Goal: Transaction & Acquisition: Purchase product/service

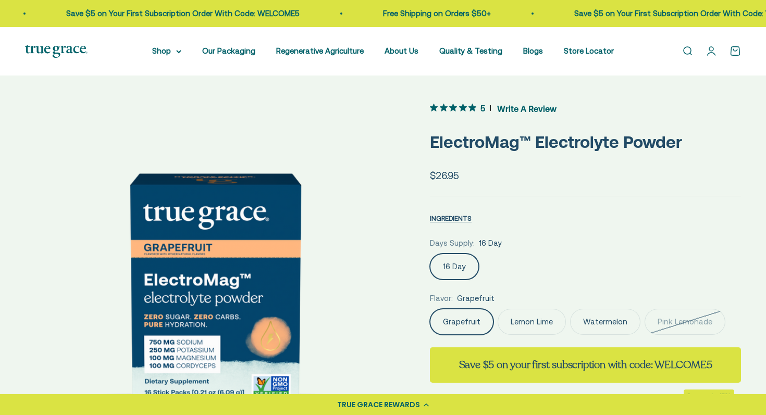
click at [546, 320] on label "Lemon Lime" at bounding box center [532, 322] width 68 height 26
click at [430, 309] on input "Lemon Lime" at bounding box center [429, 308] width 1 height 1
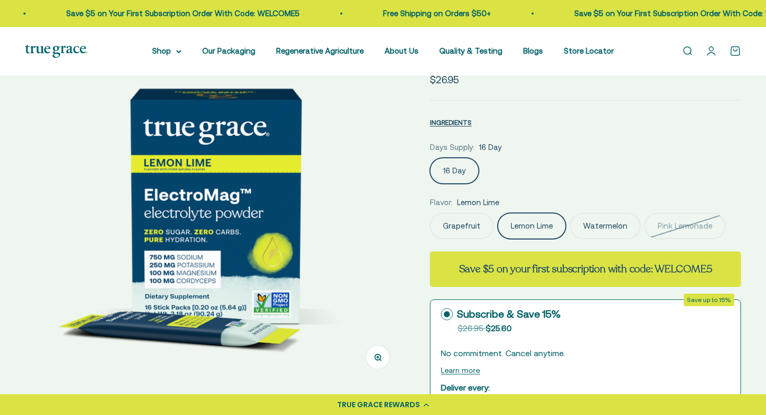
scroll to position [96, 0]
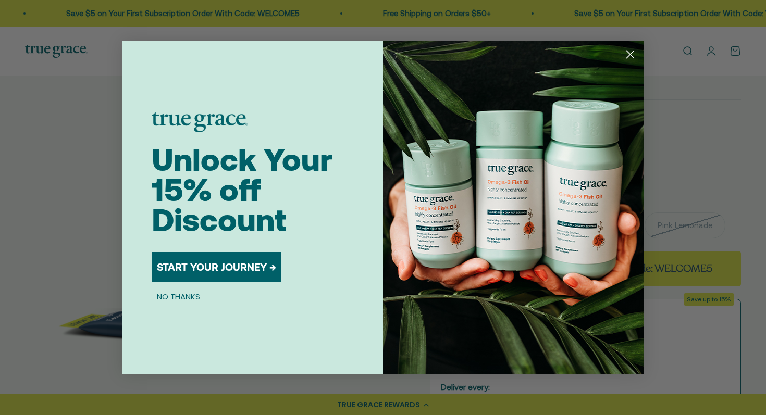
click at [630, 51] on circle "Close dialog" at bounding box center [630, 53] width 17 height 17
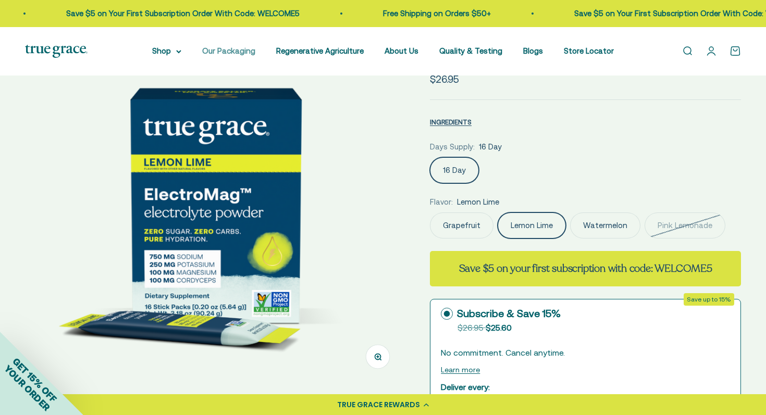
click at [238, 50] on link "Our Packaging" at bounding box center [228, 50] width 53 height 9
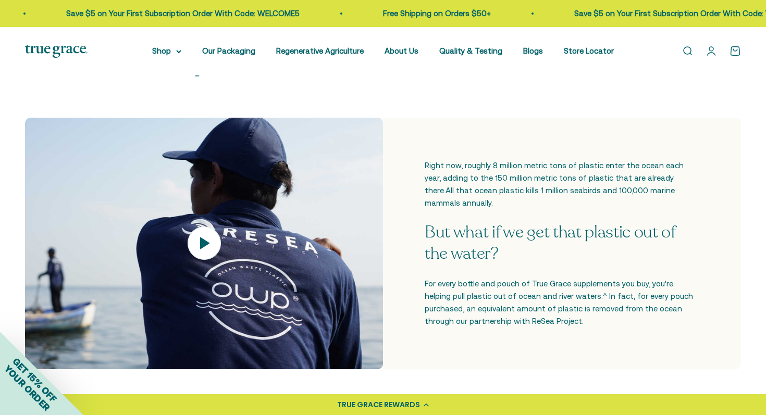
scroll to position [340, 0]
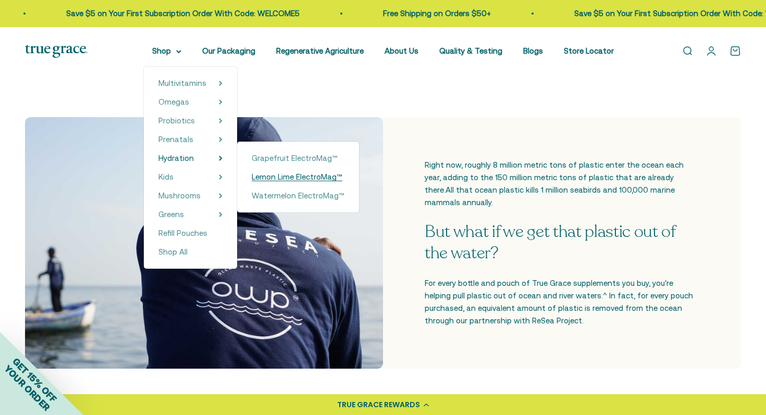
click at [292, 181] on span "Lemon Lime ElectroMag™" at bounding box center [297, 176] width 91 height 9
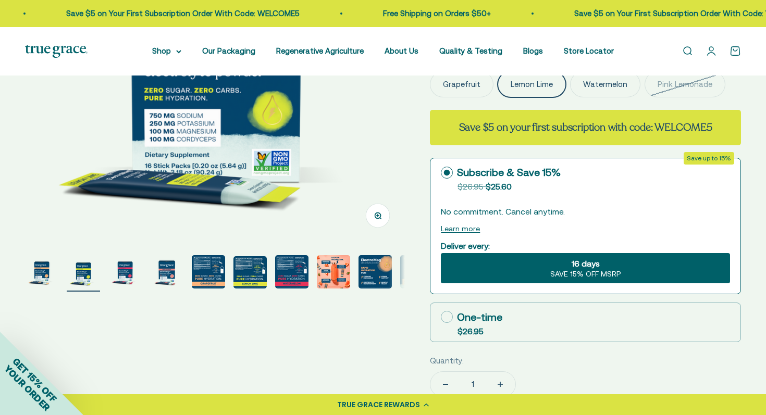
scroll to position [239, 0]
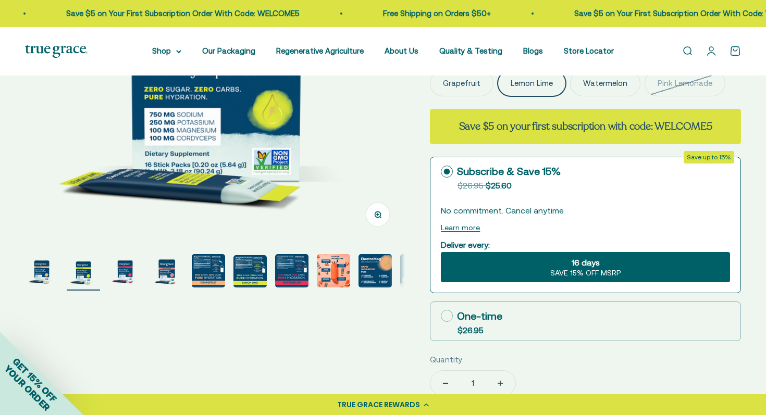
click at [536, 269] on div "16 days SAVE 15% OFF MSRP" at bounding box center [585, 267] width 289 height 30
click at [441, 252] on input "16 days SAVE 15% OFF MSRP" at bounding box center [440, 252] width 1 height 1
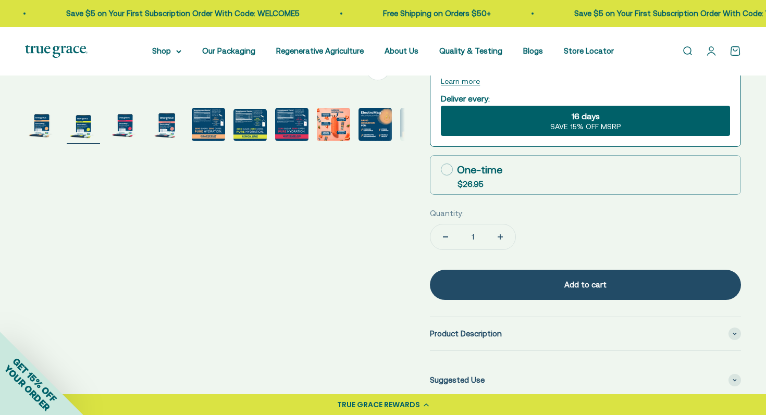
scroll to position [388, 0]
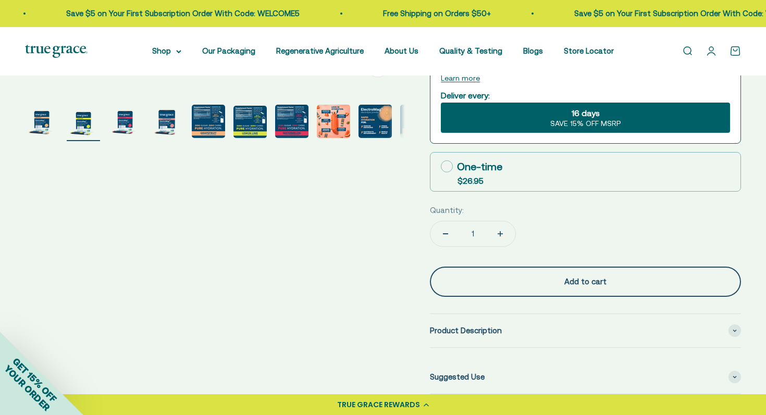
click at [570, 281] on div "Add to cart" at bounding box center [585, 282] width 269 height 13
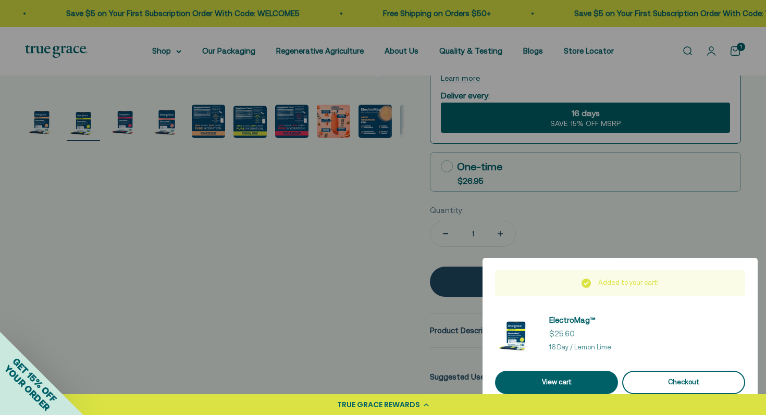
click at [655, 376] on button "Checkout" at bounding box center [683, 382] width 123 height 23
